Goal: Transaction & Acquisition: Purchase product/service

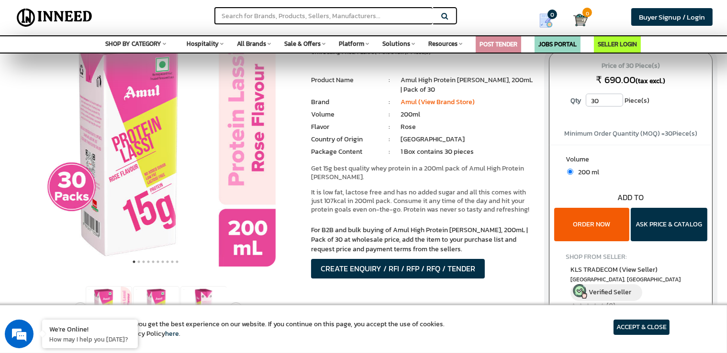
scroll to position [48, 0]
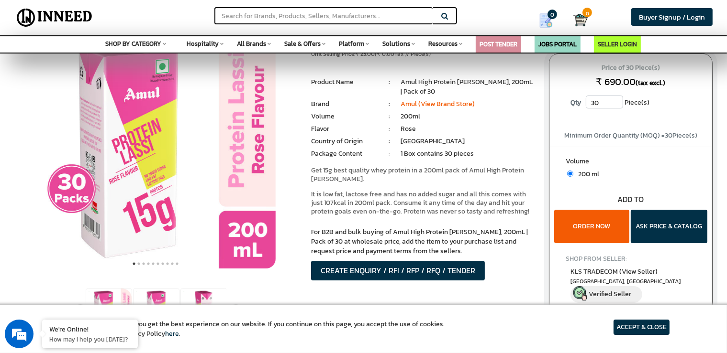
click at [617, 227] on button "ORDER NOW" at bounding box center [591, 226] width 75 height 33
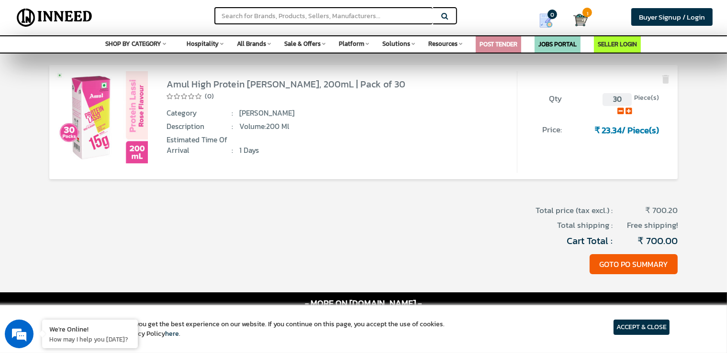
scroll to position [96, 0]
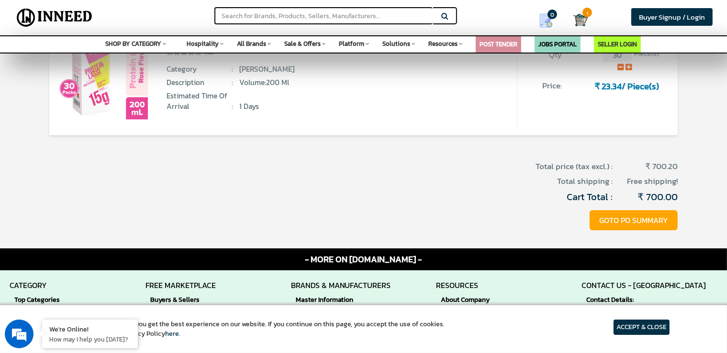
click at [626, 223] on button "GOTO PO SUMMARY" at bounding box center [633, 220] width 88 height 21
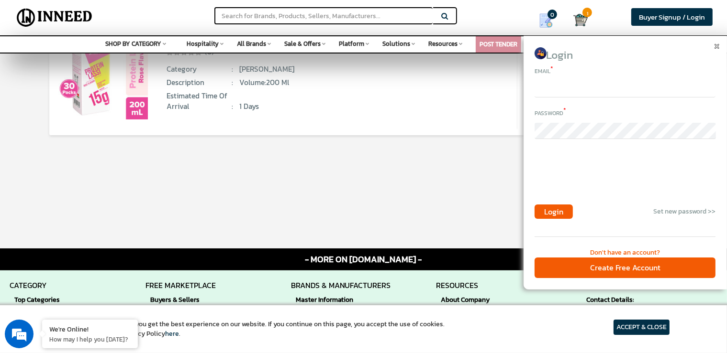
click at [555, 94] on input "email" at bounding box center [624, 89] width 181 height 16
click at [716, 46] on img at bounding box center [716, 46] width 5 height 5
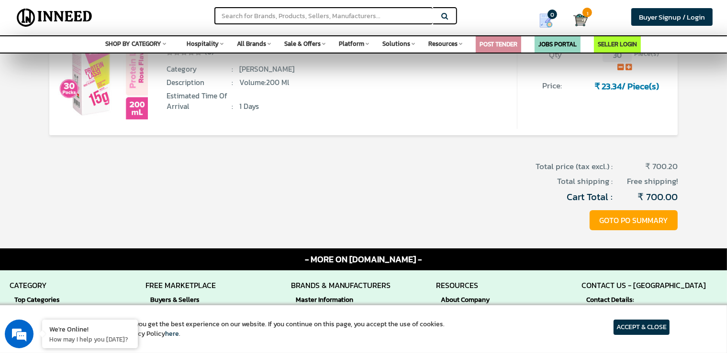
click at [654, 229] on button "GOTO PO SUMMARY" at bounding box center [633, 220] width 88 height 21
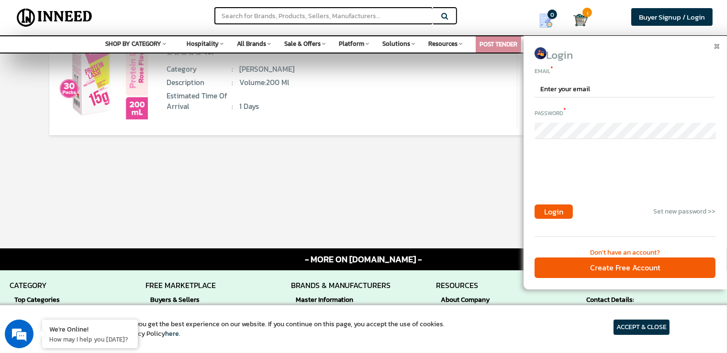
click at [618, 250] on div "Don't have an account?" at bounding box center [624, 253] width 181 height 10
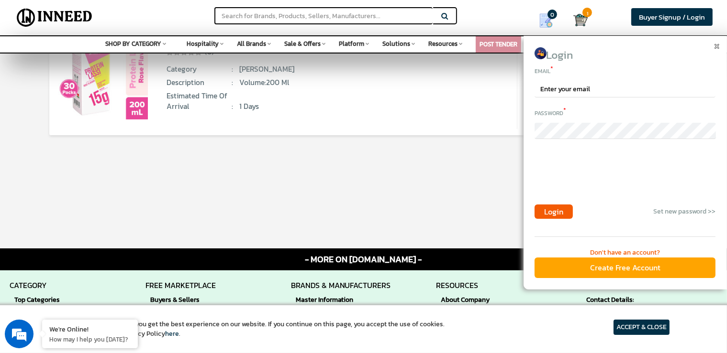
click at [628, 266] on div "Create Free Account" at bounding box center [624, 268] width 181 height 21
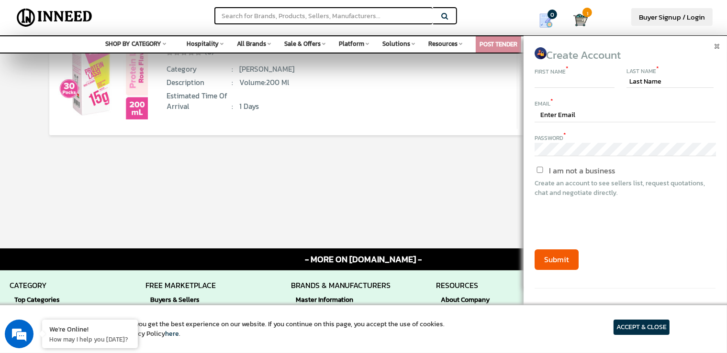
click at [561, 77] on input "text" at bounding box center [573, 82] width 79 height 11
type input "d"
type input "DR MANOJ"
click at [647, 75] on div "Last Name *" at bounding box center [669, 70] width 87 height 11
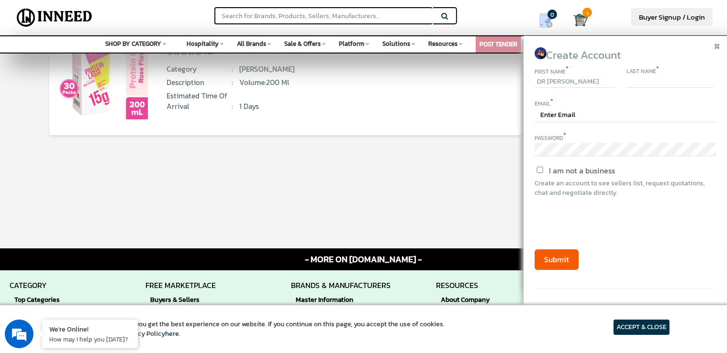
click at [673, 82] on input "text" at bounding box center [669, 83] width 87 height 12
type input "PATIL"
click at [585, 112] on input "text" at bounding box center [624, 116] width 181 height 14
type input "m"
click at [595, 114] on input "text" at bounding box center [624, 116] width 181 height 14
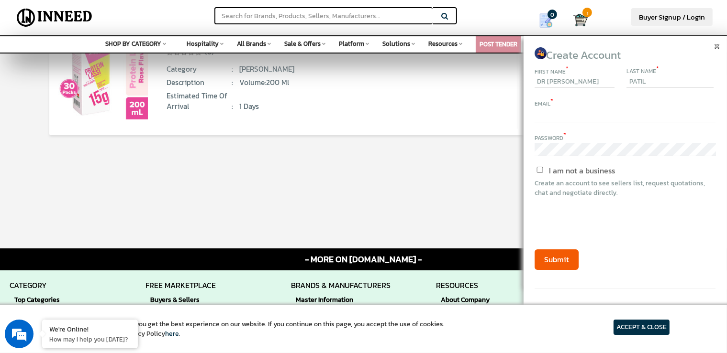
click at [595, 114] on input "text" at bounding box center [624, 116] width 181 height 14
click at [658, 128] on div "First Name * DR MANOJ Last Name * PATIL Email * Password * I am not a business …" at bounding box center [624, 186] width 181 height 243
click at [575, 116] on input "text" at bounding box center [624, 116] width 181 height 14
type input "manoj patilg1@gmail.com"
click at [539, 169] on input "I am not a business" at bounding box center [539, 170] width 80 height 6
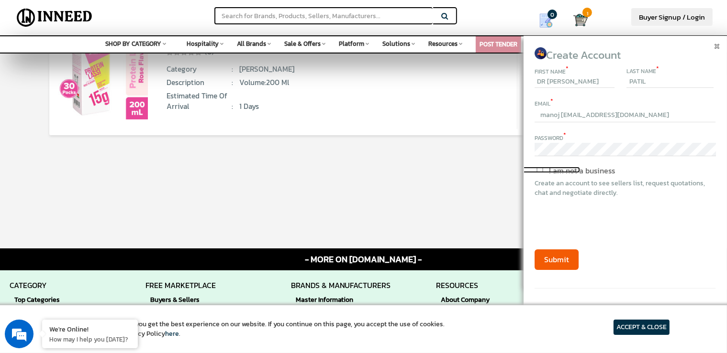
checkbox input "true"
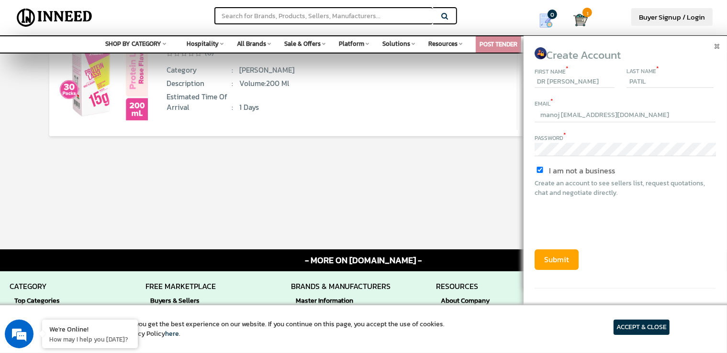
click at [549, 256] on button "Submit" at bounding box center [556, 260] width 44 height 21
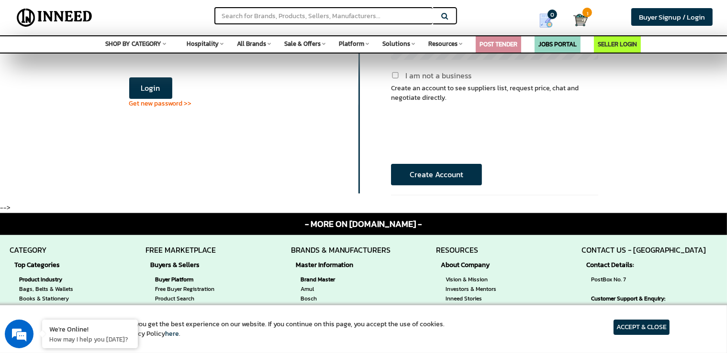
scroll to position [48, 0]
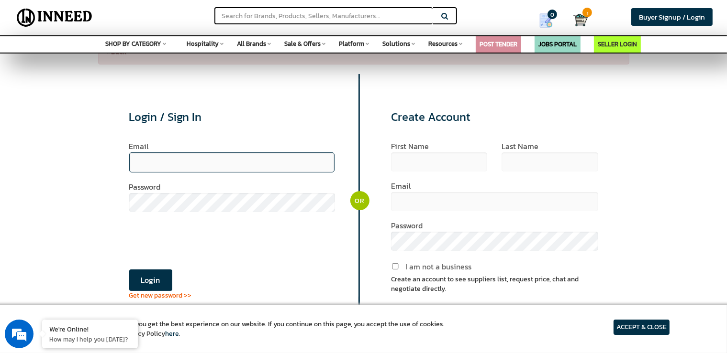
click at [213, 166] on input "email" at bounding box center [232, 163] width 206 height 20
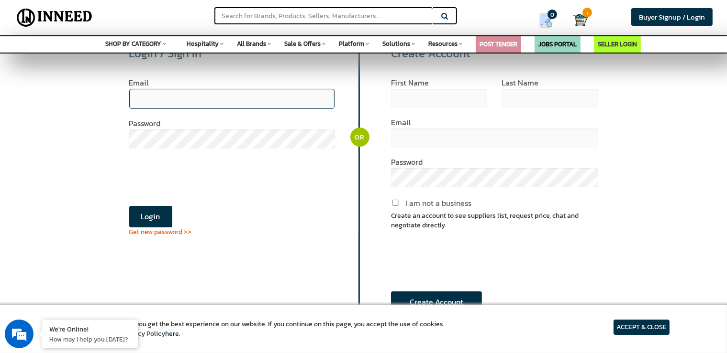
scroll to position [96, 0]
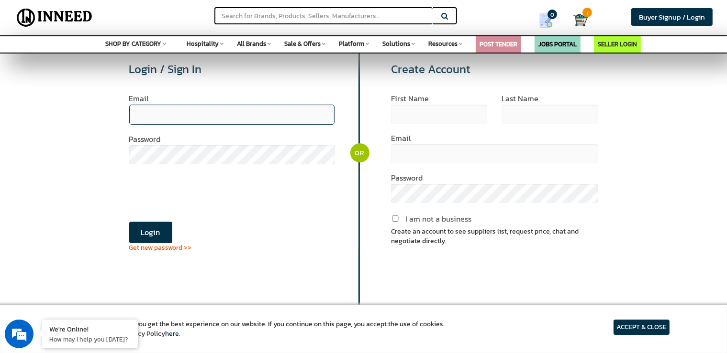
click at [212, 110] on input "email" at bounding box center [232, 115] width 206 height 20
type input "[EMAIL_ADDRESS][DOMAIN_NAME]"
click at [146, 220] on form "Email manojpatilg1@gmail.com Password Login Get new password >>" at bounding box center [232, 173] width 206 height 157
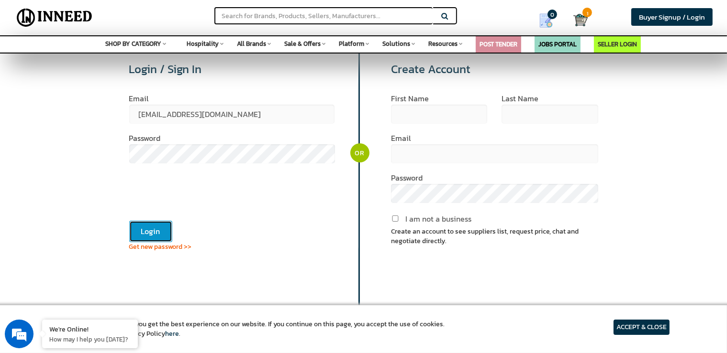
click at [152, 231] on button "Login" at bounding box center [150, 232] width 43 height 22
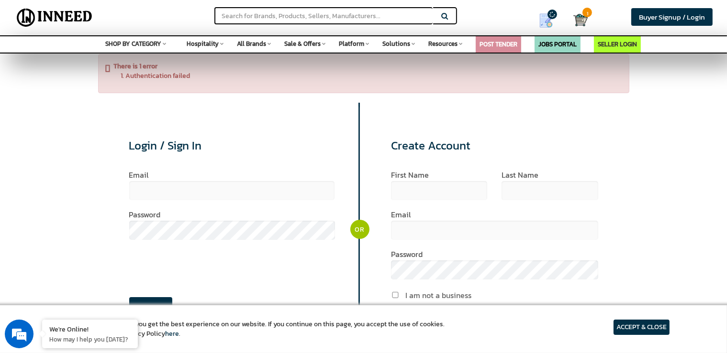
click at [102, 70] on div "There is 1 error Authentication failed" at bounding box center [363, 73] width 531 height 39
click at [105, 68] on div "There is 1 error Authentication failed" at bounding box center [363, 73] width 531 height 39
click at [109, 66] on div "There is 1 error Authentication failed" at bounding box center [363, 73] width 531 height 39
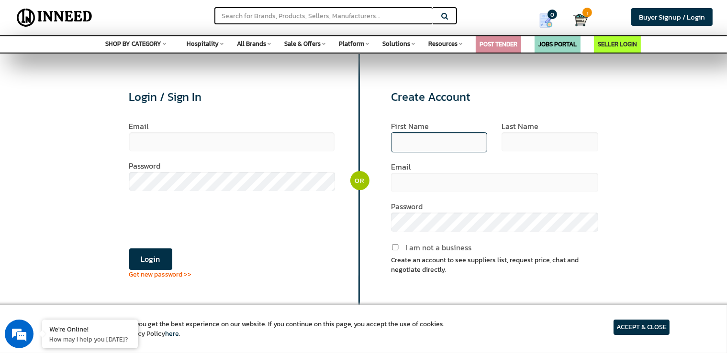
click at [419, 145] on input "text" at bounding box center [439, 142] width 96 height 20
type input "DR [PERSON_NAME]"
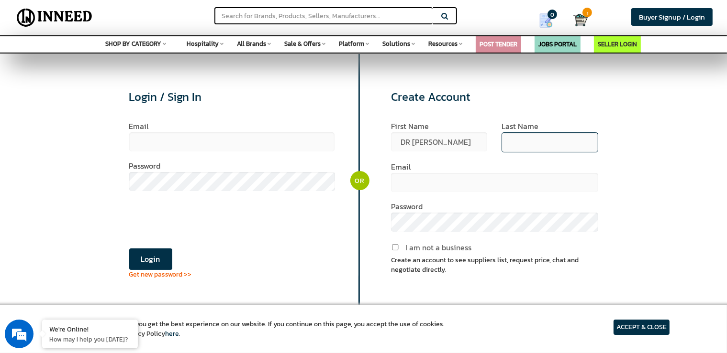
click at [536, 139] on input "text" at bounding box center [549, 142] width 96 height 20
type input "PATIL"
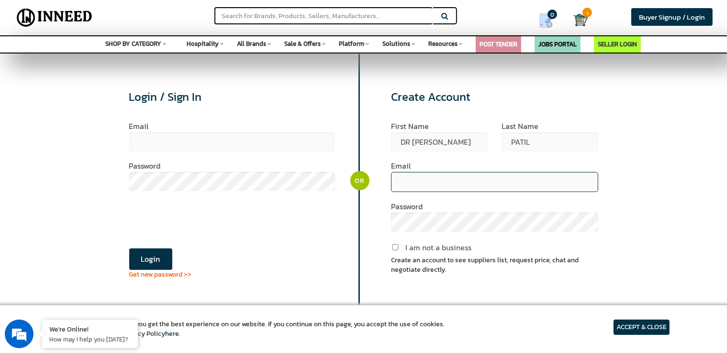
click at [417, 181] on input "email" at bounding box center [494, 182] width 207 height 20
type input "manojpatilg1@gmail.com"
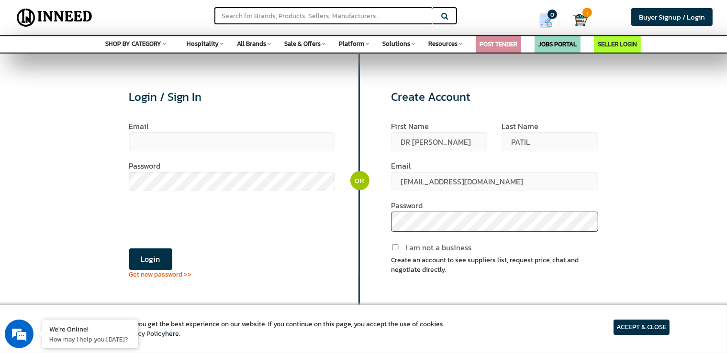
scroll to position [48, 0]
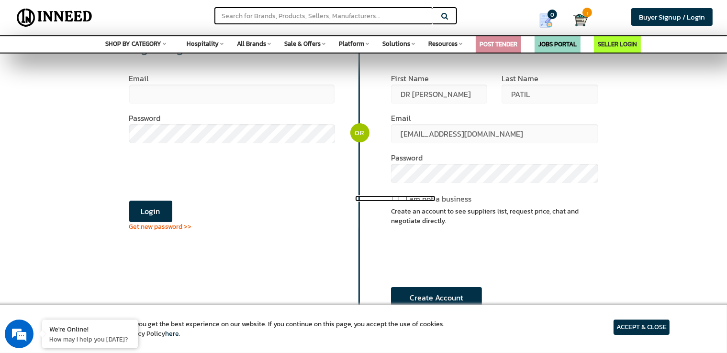
click at [392, 197] on input "I am not a business" at bounding box center [395, 199] width 80 height 6
checkbox input "true"
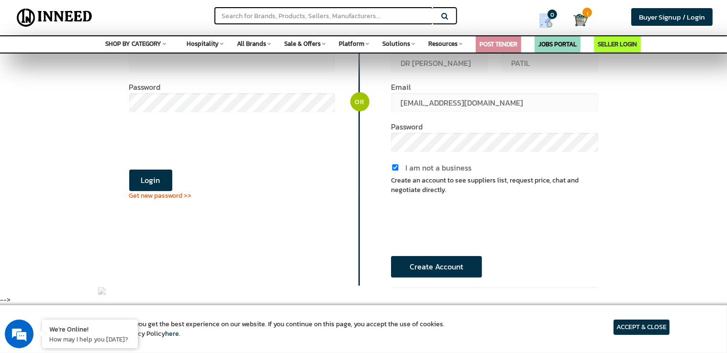
scroll to position [96, 0]
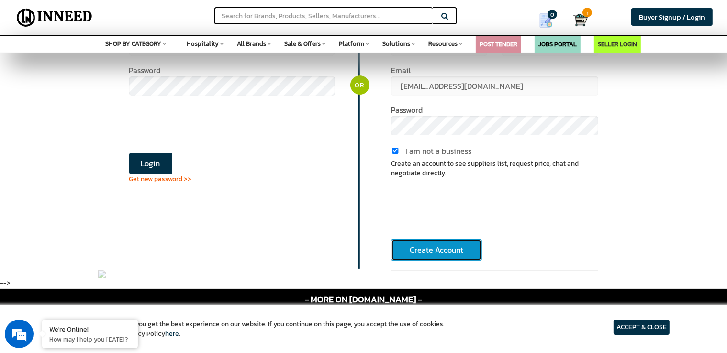
click at [410, 252] on button "Create Account" at bounding box center [436, 251] width 91 height 22
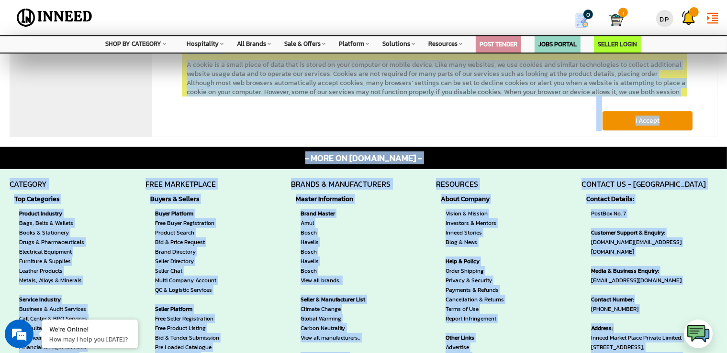
scroll to position [278, 0]
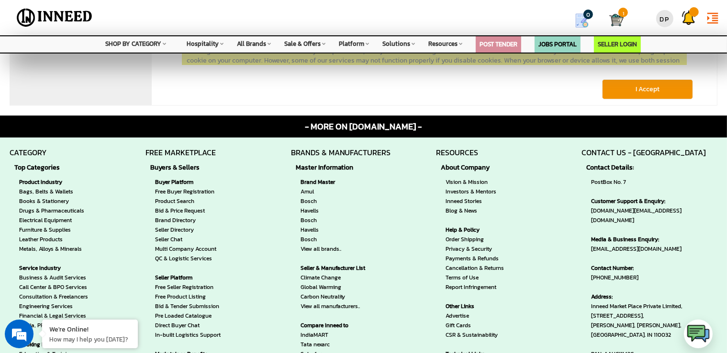
drag, startPoint x: 180, startPoint y: 113, endPoint x: 583, endPoint y: 74, distance: 405.1
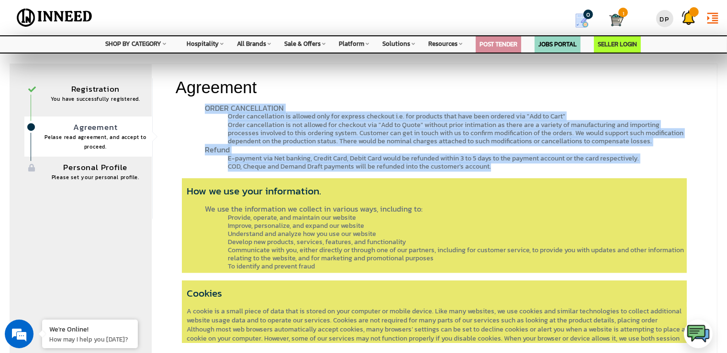
copy div "LOREMI DOLO SITAMETCO Adi elitseddo ei tem Inci Utlaboree dolorem ALIQUA (enima…"
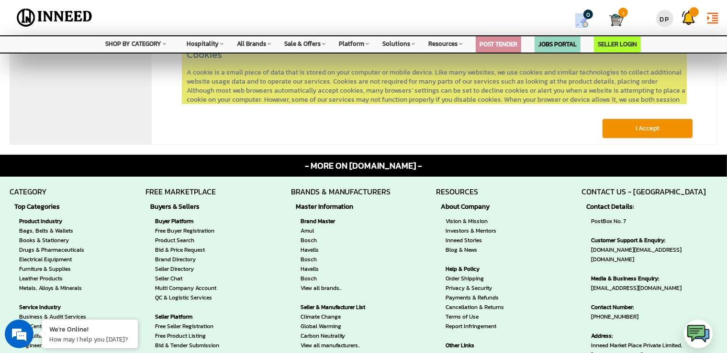
scroll to position [143, 0]
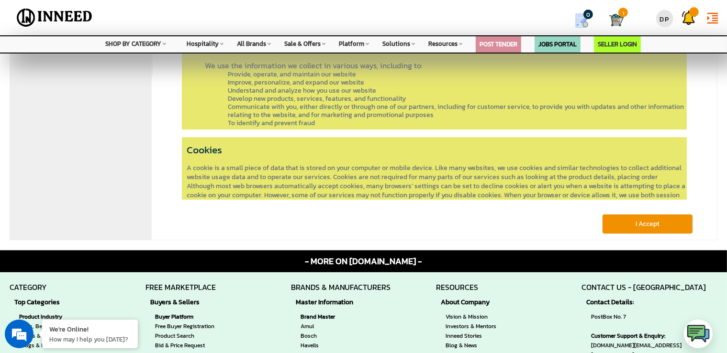
click at [628, 220] on button "I Accept" at bounding box center [647, 224] width 91 height 20
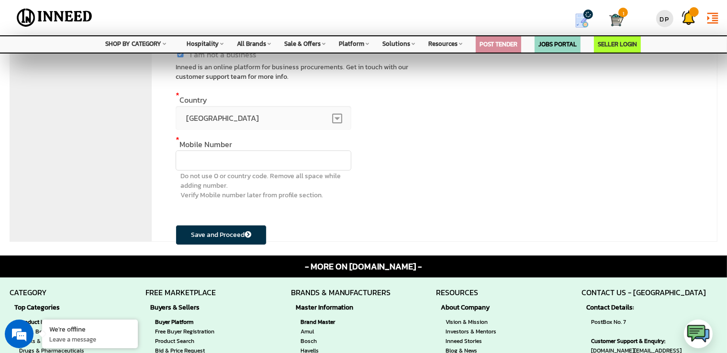
scroll to position [191, 0]
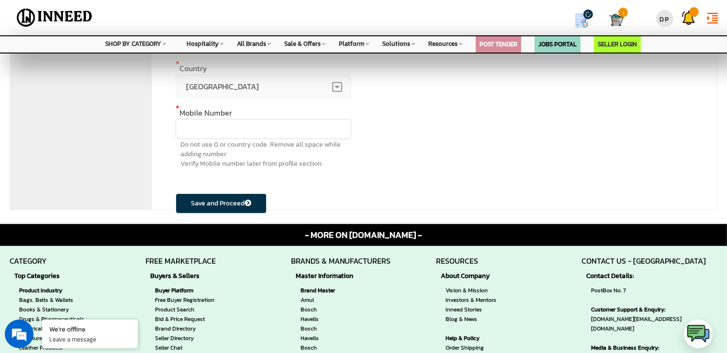
click at [241, 130] on input "text" at bounding box center [264, 129] width 176 height 20
type input "7588813232"
click at [218, 206] on button "Save and Proceed" at bounding box center [221, 204] width 91 height 20
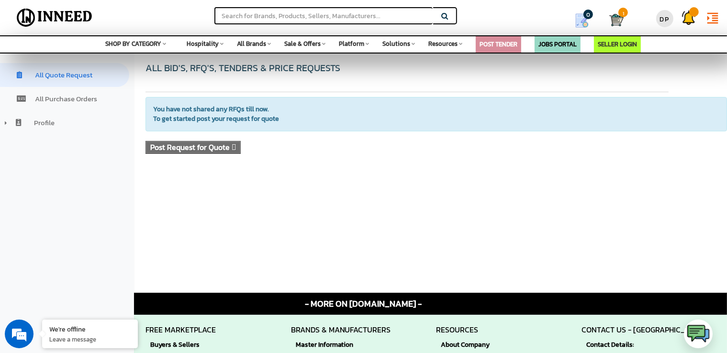
click at [615, 17] on img at bounding box center [616, 20] width 14 height 14
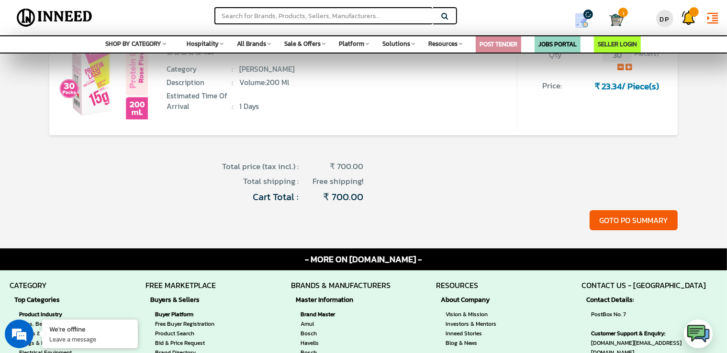
scroll to position [48, 0]
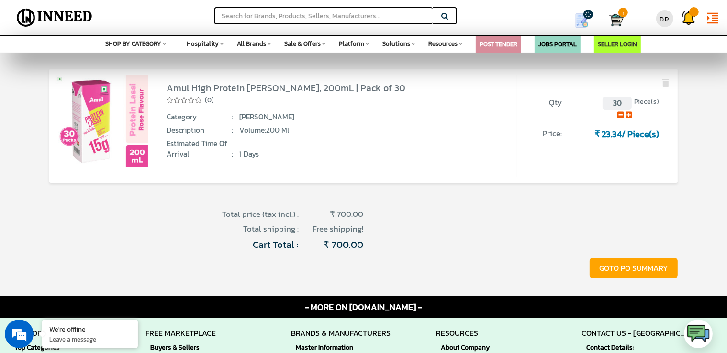
click at [638, 267] on button "GOTO PO SUMMARY" at bounding box center [633, 268] width 88 height 21
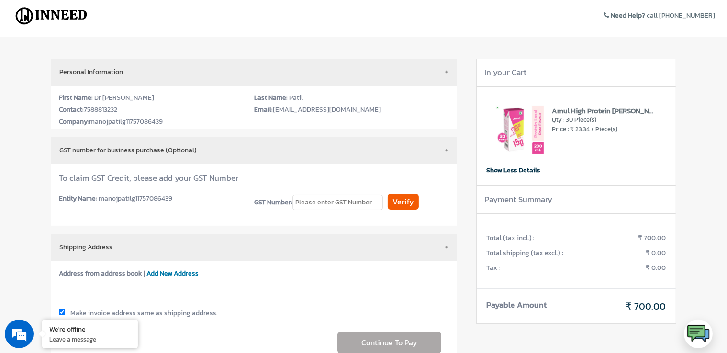
click at [157, 181] on h3 "To claim GST Credit, please add your GST Number" at bounding box center [254, 178] width 390 height 9
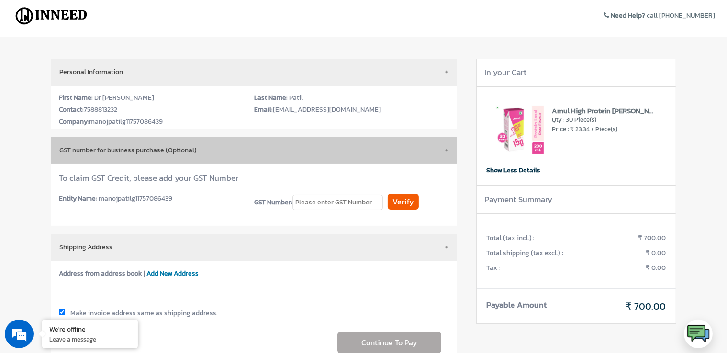
click at [443, 152] on button "GST number for business purchase (Optional)" at bounding box center [254, 150] width 406 height 27
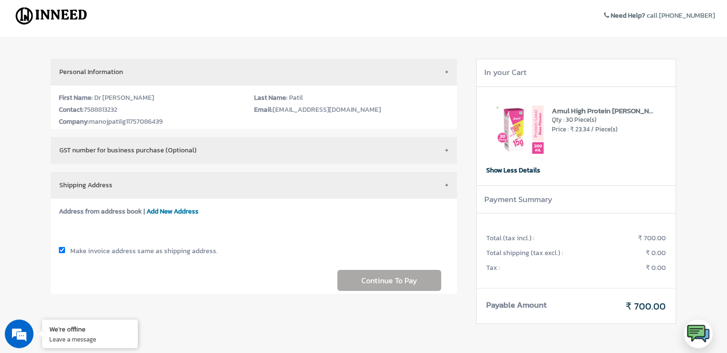
click at [386, 279] on div "Continue To Pay" at bounding box center [250, 280] width 382 height 11
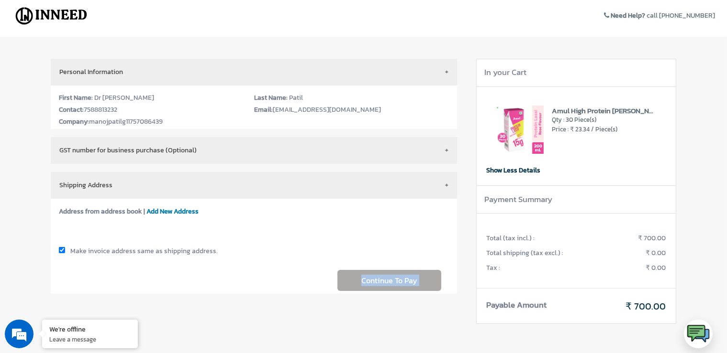
click at [386, 279] on div "Continue To Pay" at bounding box center [250, 280] width 382 height 11
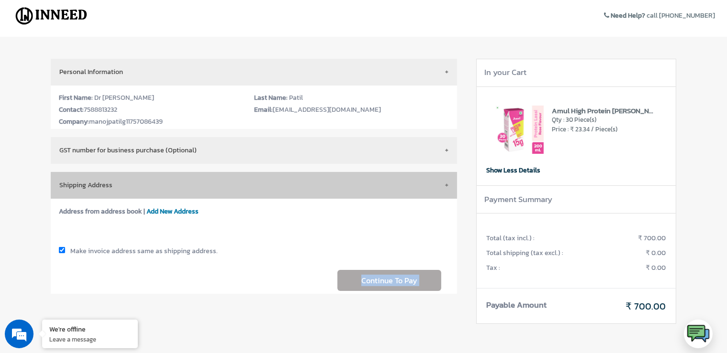
click at [143, 194] on button "Shipping Address" at bounding box center [254, 185] width 406 height 27
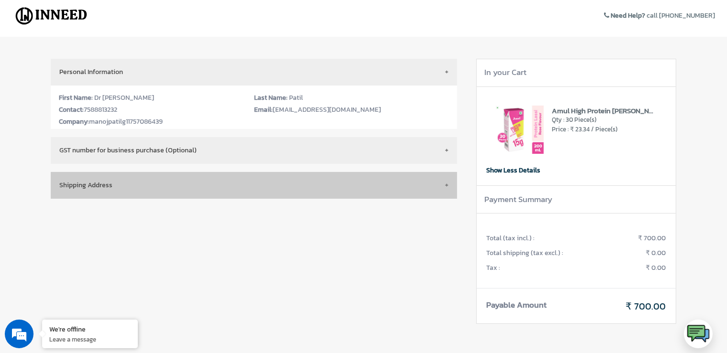
click at [143, 194] on button "Shipping Address" at bounding box center [254, 185] width 406 height 27
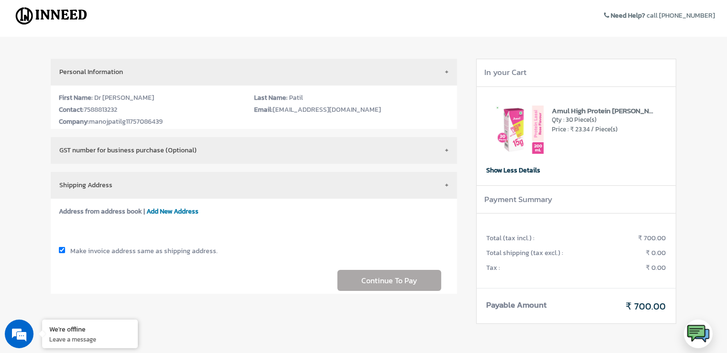
click at [115, 213] on span "Address from address book |" at bounding box center [102, 212] width 86 height 10
click at [403, 284] on div "Continue To Pay" at bounding box center [250, 280] width 382 height 11
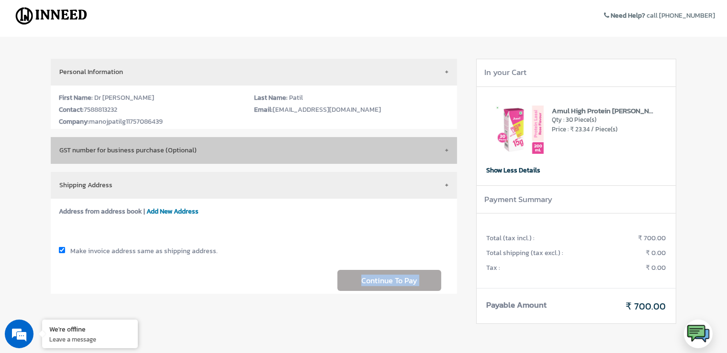
click at [272, 160] on button "GST number for business purchase (Optional)" at bounding box center [254, 150] width 406 height 27
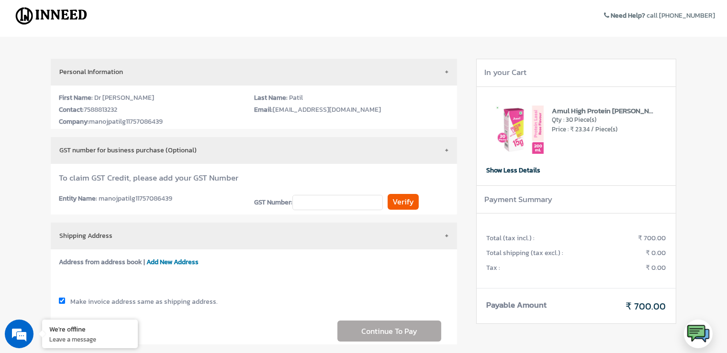
click at [311, 204] on input "text" at bounding box center [337, 202] width 90 height 15
type input "y"
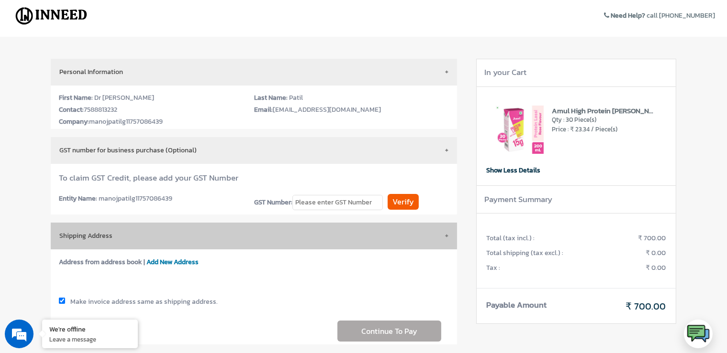
click at [236, 243] on button "Shipping Address" at bounding box center [254, 236] width 406 height 27
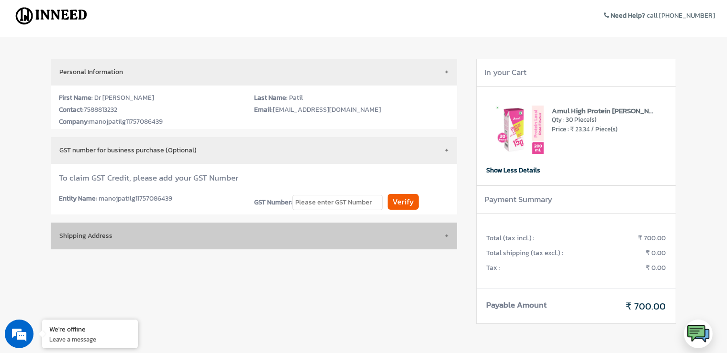
click at [236, 243] on button "Shipping Address" at bounding box center [254, 236] width 406 height 27
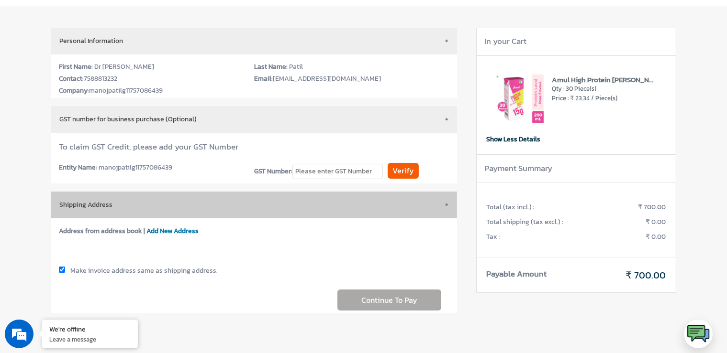
scroll to position [48, 0]
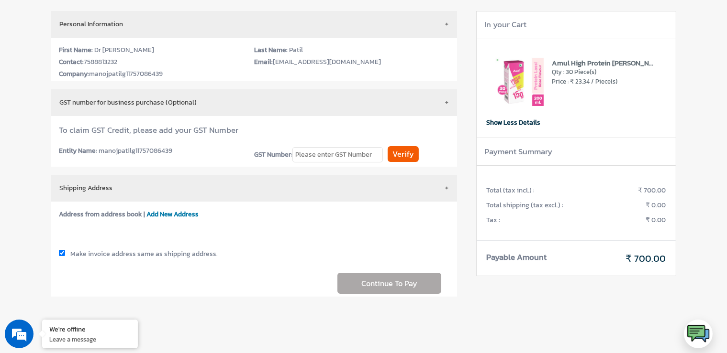
click at [55, 252] on div "Address from address book | Add New Address Make invoice address same as shippi…" at bounding box center [254, 249] width 406 height 95
click at [61, 254] on input "checkbox" at bounding box center [62, 253] width 6 height 6
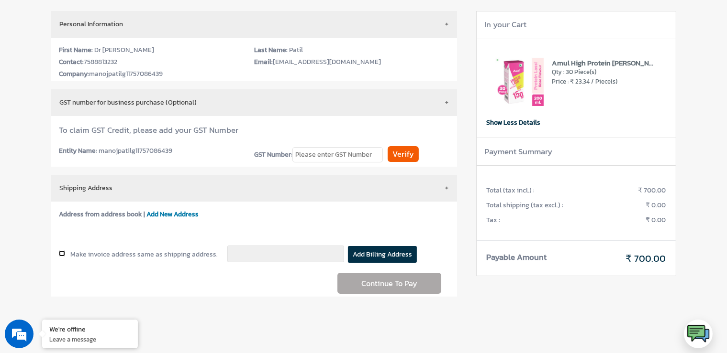
click at [61, 254] on input "checkbox" at bounding box center [62, 254] width 6 height 6
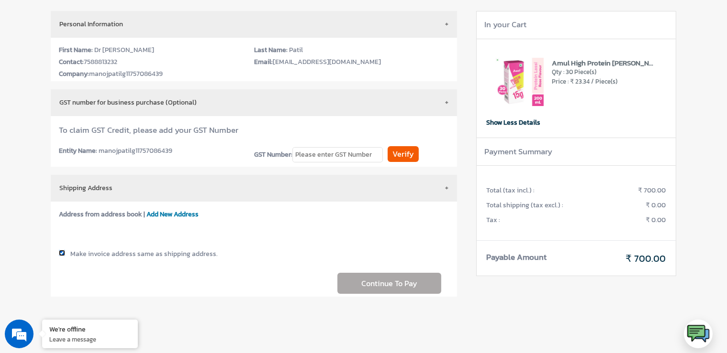
click at [61, 254] on input "checkbox" at bounding box center [62, 253] width 6 height 6
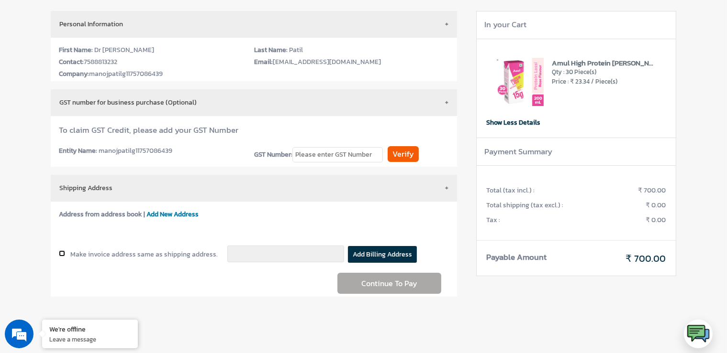
click at [61, 254] on input "checkbox" at bounding box center [62, 254] width 6 height 6
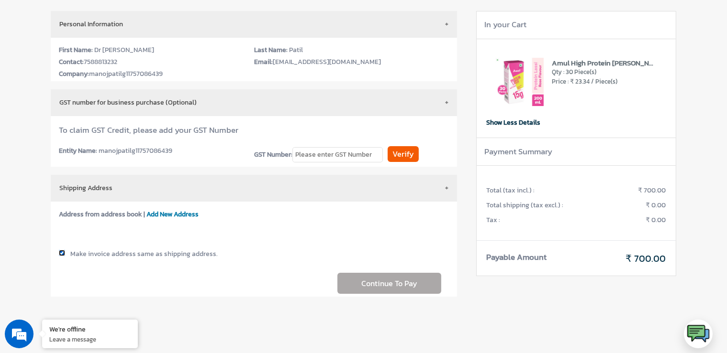
click at [61, 254] on input "checkbox" at bounding box center [62, 253] width 6 height 6
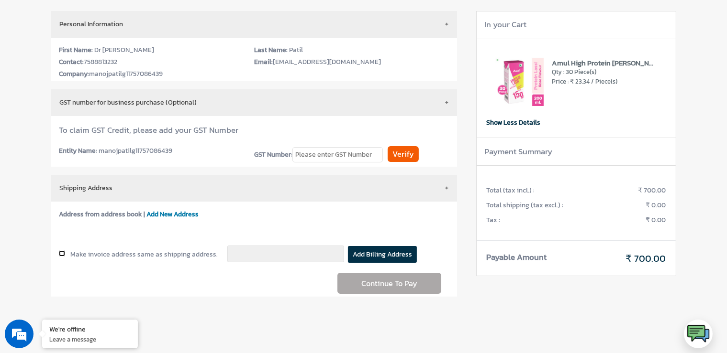
click at [61, 254] on input "checkbox" at bounding box center [62, 254] width 6 height 6
checkbox input "true"
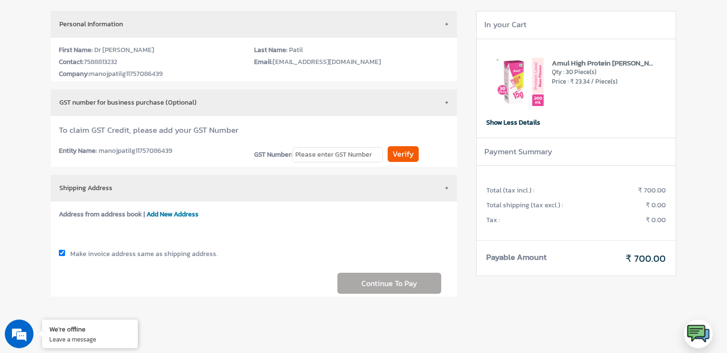
click at [192, 217] on span "Add New Address" at bounding box center [172, 214] width 52 height 10
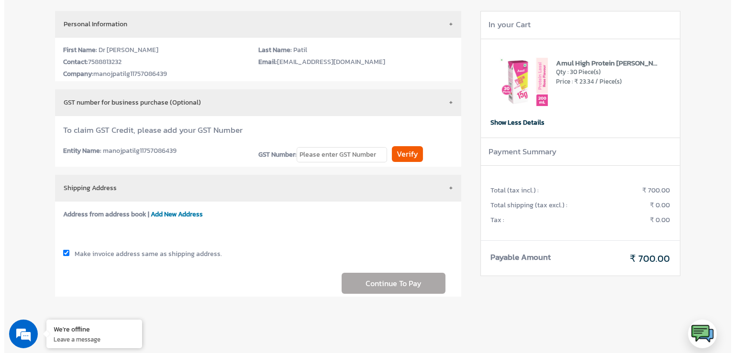
scroll to position [48, 0]
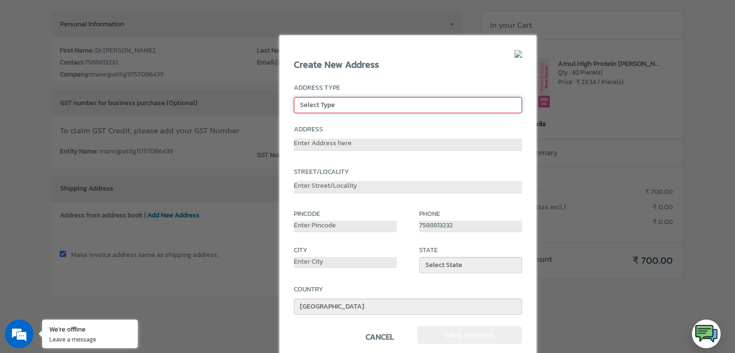
click at [348, 100] on select "Select Type Billing Shipping" at bounding box center [408, 105] width 228 height 16
select select "shipping"
click at [294, 97] on select "Select Type Billing Shipping" at bounding box center [408, 105] width 228 height 16
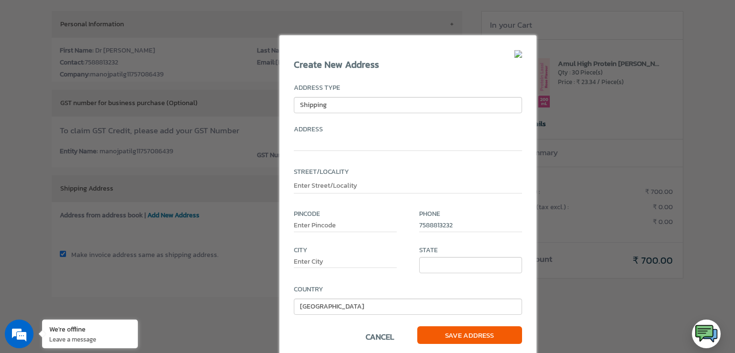
click at [344, 147] on input "text" at bounding box center [408, 145] width 228 height 12
type input "shri.[PERSON_NAME] clinic,[GEOGRAPHIC_DATA],[GEOGRAPHIC_DATA],[GEOGRAPHIC_DATA]."
click at [331, 221] on input "text" at bounding box center [345, 226] width 102 height 11
type input "424206"
click at [326, 259] on input "text" at bounding box center [345, 262] width 102 height 11
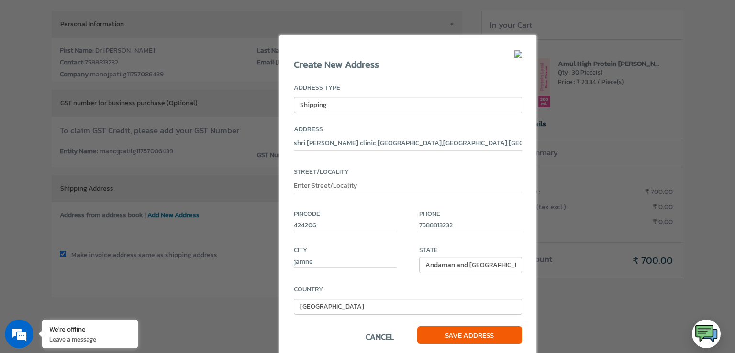
type input "Jalgaon"
select select "327"
type input "J"
type input "jamner"
click at [434, 331] on span "Save Address" at bounding box center [469, 336] width 105 height 18
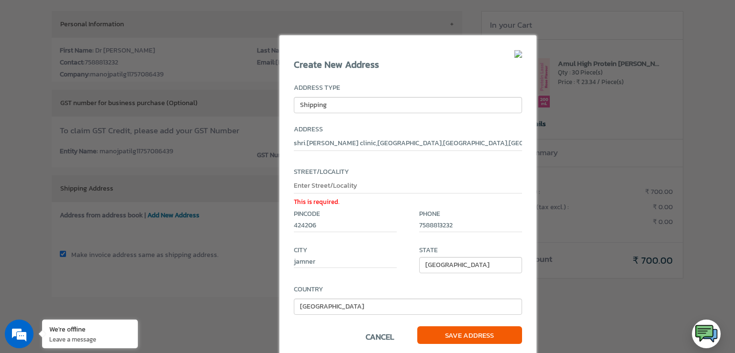
click at [340, 196] on div "This is required." at bounding box center [408, 189] width 228 height 17
click at [346, 187] on input "text" at bounding box center [408, 187] width 228 height 12
drag, startPoint x: 494, startPoint y: 143, endPoint x: 423, endPoint y: 151, distance: 71.3
click at [423, 151] on div "shri.samarth krupa clinic,madhuban colony,jalgaon road,jamner." at bounding box center [408, 147] width 228 height 17
type input "shri.[PERSON_NAME] clinic,[GEOGRAPHIC_DATA]"
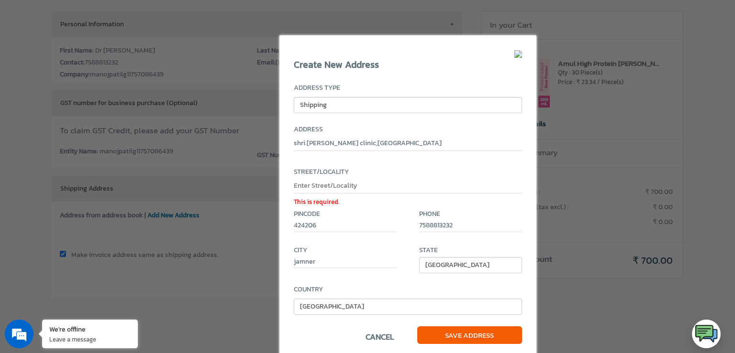
drag, startPoint x: 309, startPoint y: 180, endPoint x: 310, endPoint y: 185, distance: 4.8
click at [309, 180] on div "Street/Locality This is required." at bounding box center [408, 182] width 228 height 31
click at [312, 188] on input "text" at bounding box center [408, 187] width 228 height 12
type input "jalgaon road, jamner"
click at [451, 330] on span "Save Address" at bounding box center [469, 336] width 105 height 18
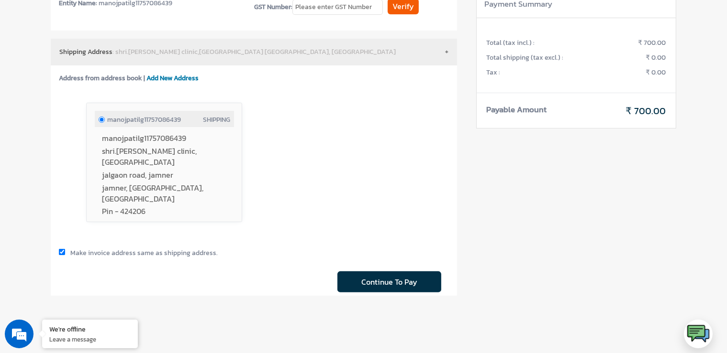
scroll to position [287, 0]
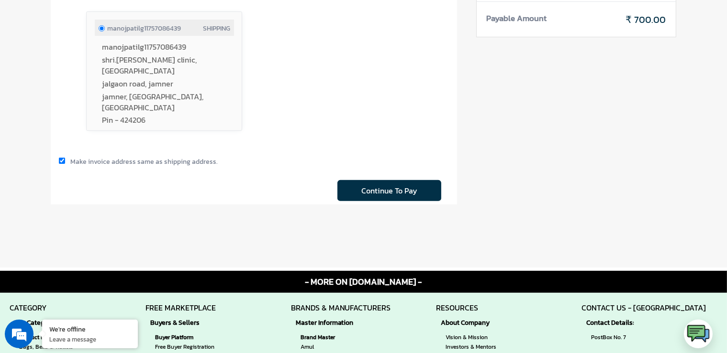
click at [357, 192] on span "Continue To Pay" at bounding box center [389, 190] width 104 height 21
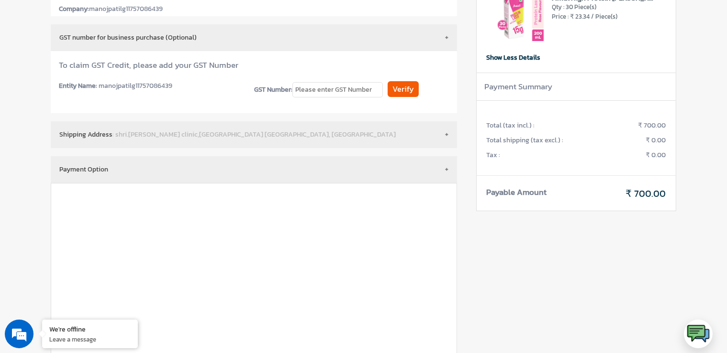
scroll to position [48, 0]
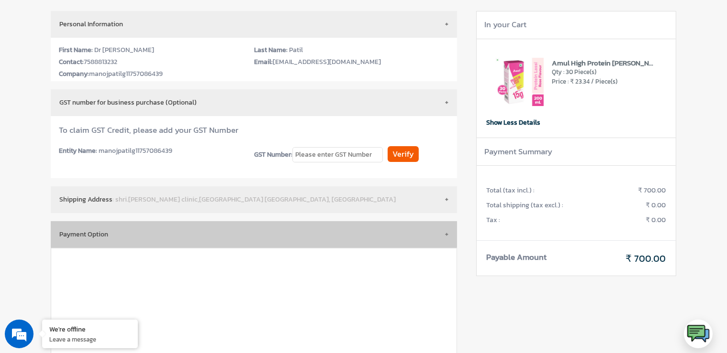
click at [279, 231] on button "Payment Option" at bounding box center [254, 234] width 406 height 27
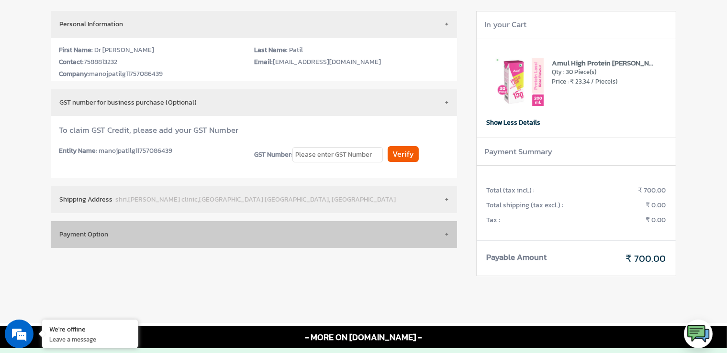
click at [440, 229] on button "Payment Option" at bounding box center [254, 234] width 406 height 27
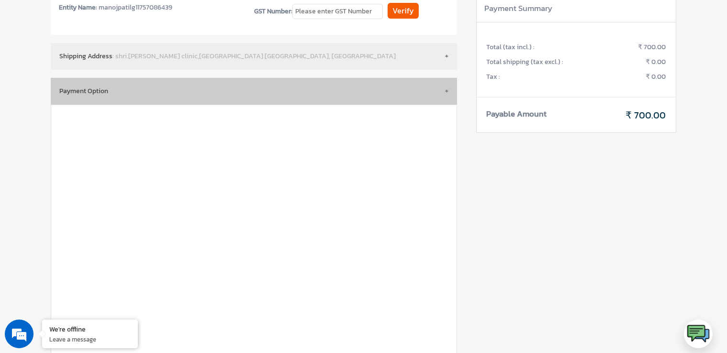
scroll to position [239, 0]
